Goal: Find specific page/section: Find specific page/section

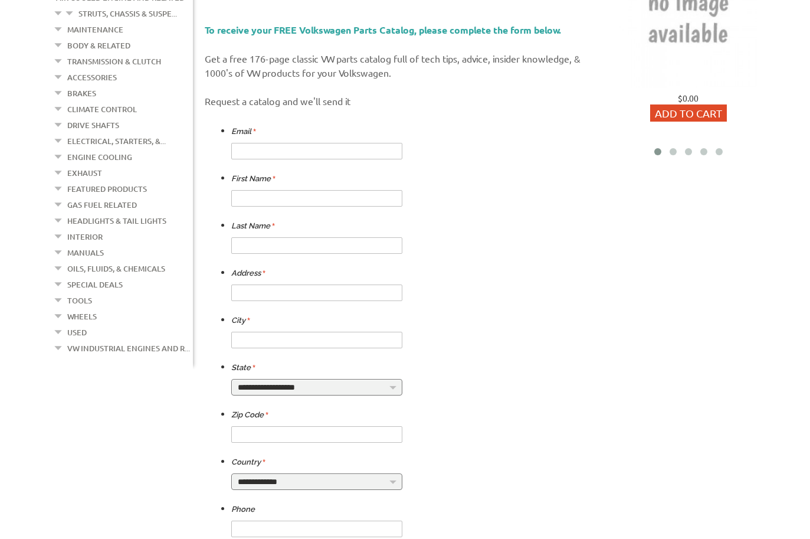
scroll to position [209, 0]
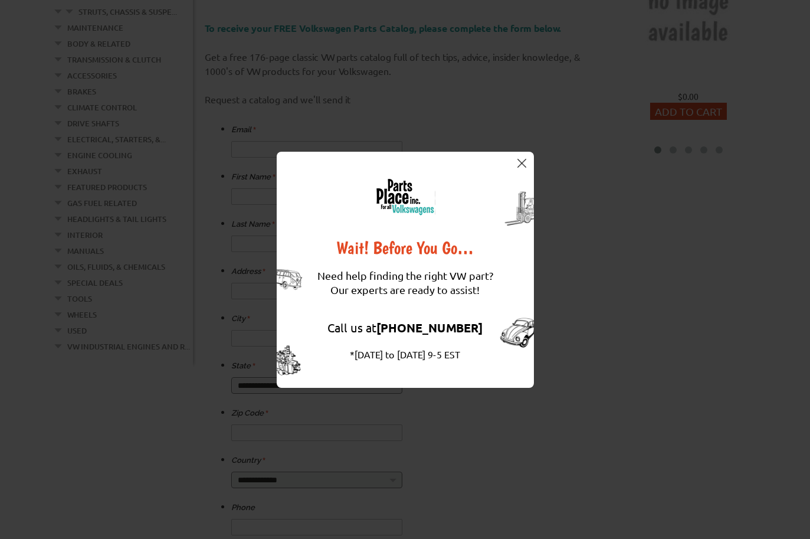
click at [522, 162] on img at bounding box center [522, 163] width 9 height 9
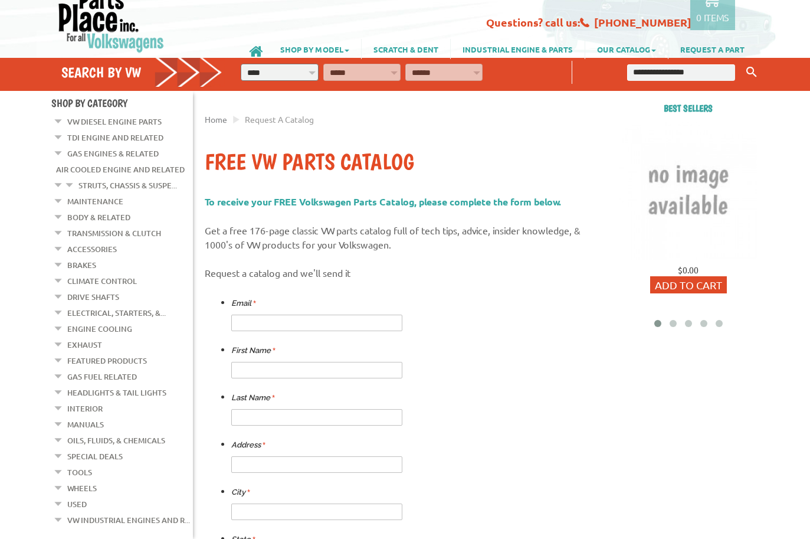
scroll to position [0, 0]
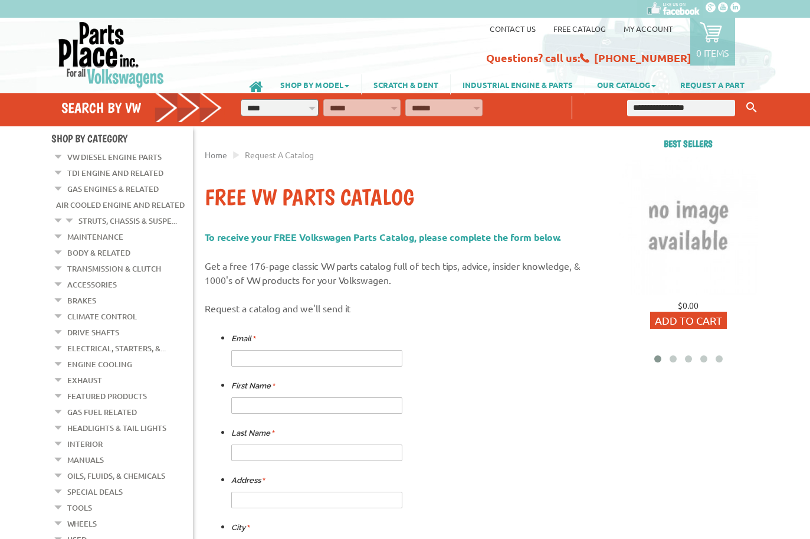
click at [59, 187] on em at bounding box center [58, 186] width 11 height 12
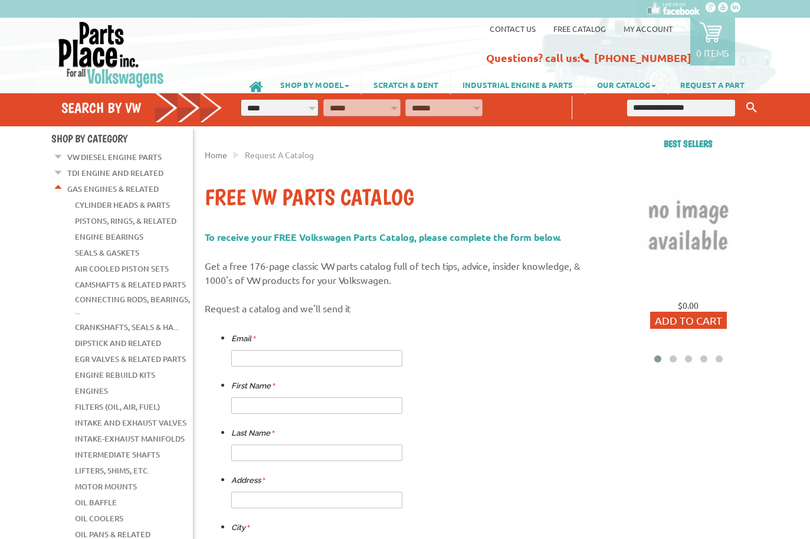
click at [58, 187] on em at bounding box center [58, 186] width 11 height 12
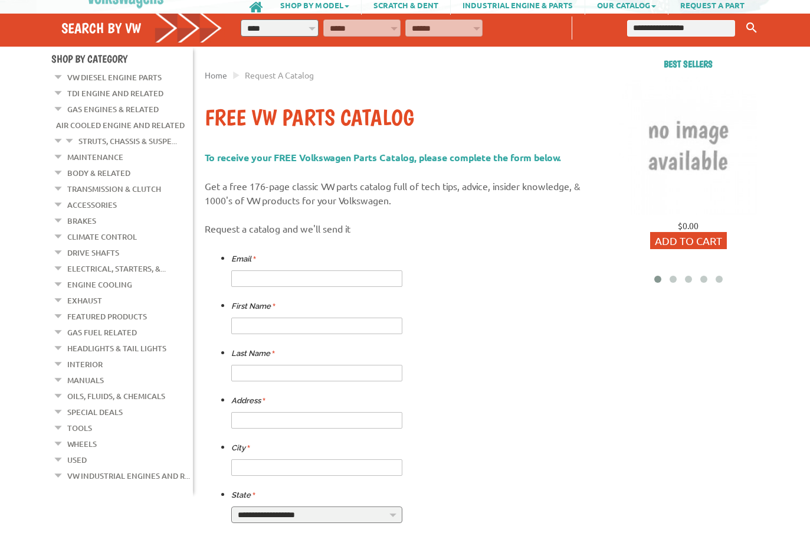
scroll to position [73, 0]
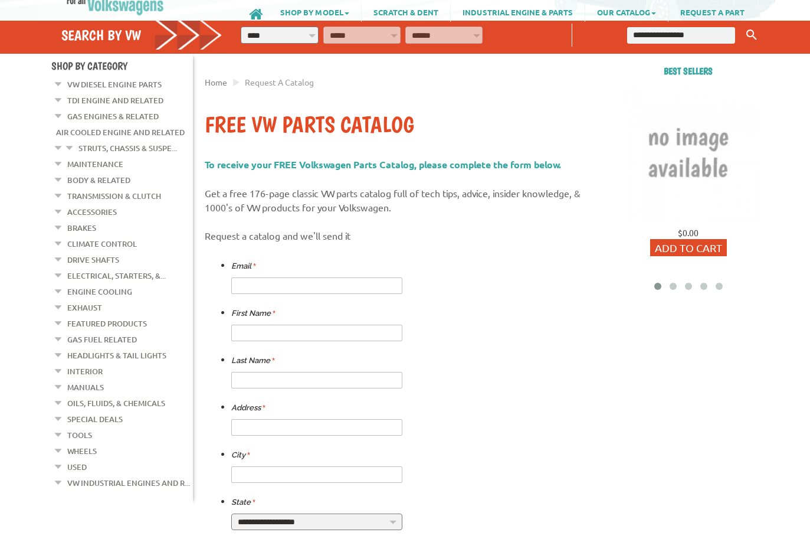
click at [71, 146] on em at bounding box center [69, 145] width 11 height 12
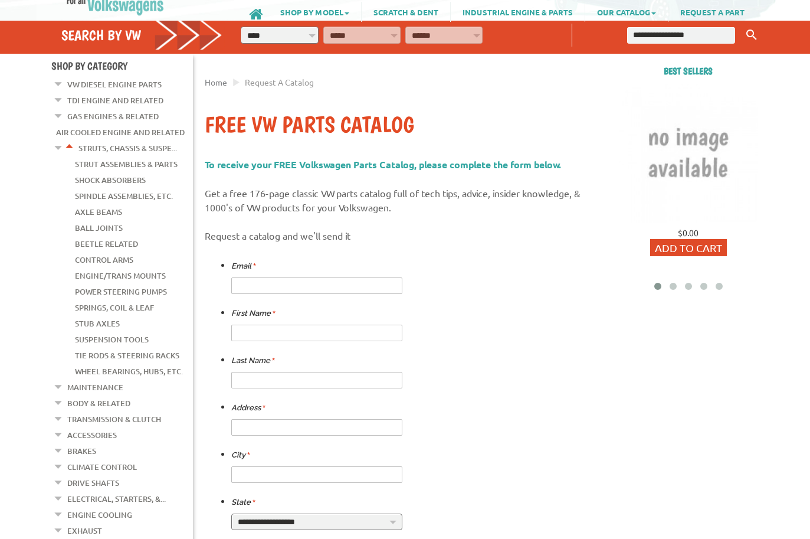
click at [113, 162] on link "Strut Assemblies & Parts" at bounding box center [126, 163] width 103 height 15
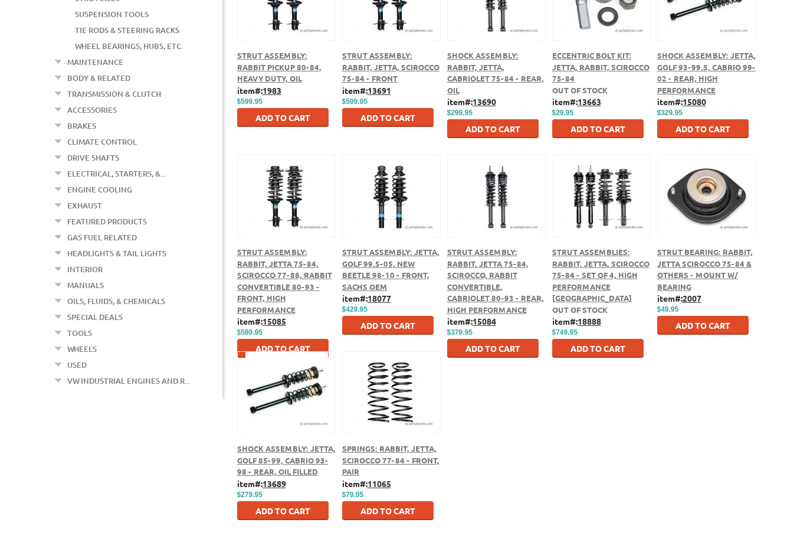
scroll to position [398, 0]
